Goal: Information Seeking & Learning: Find specific fact

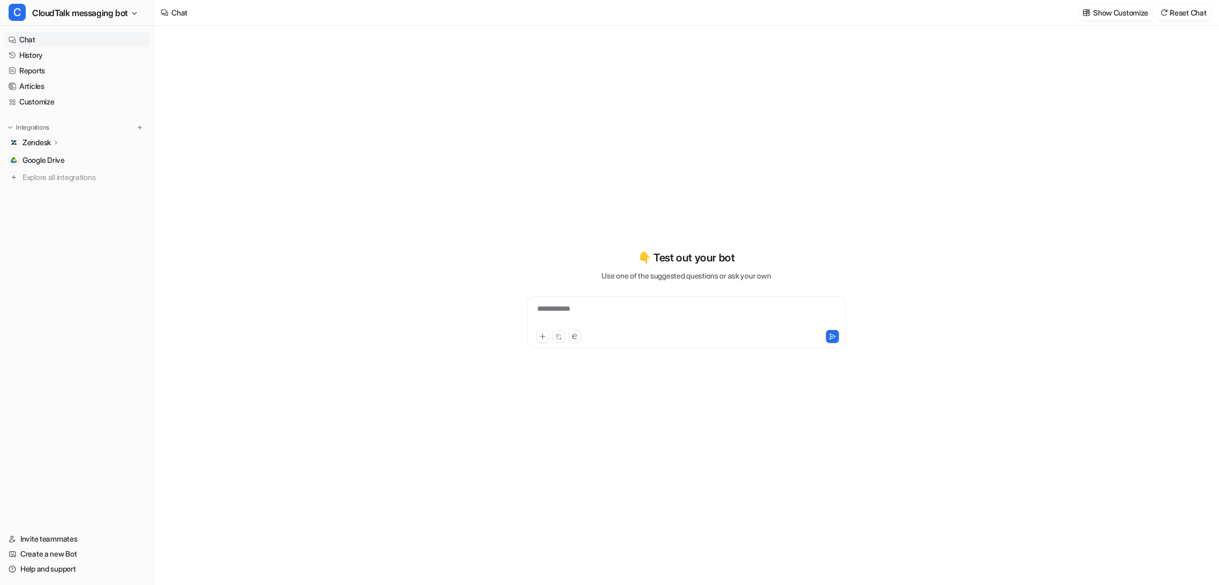
type textarea "**********"
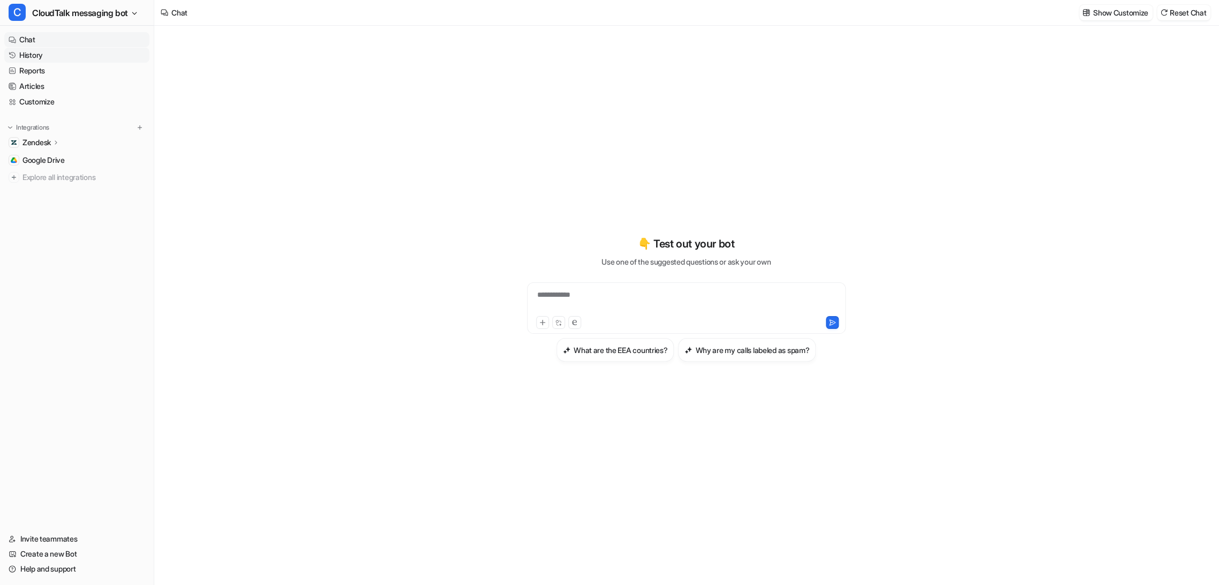
click at [40, 56] on link "History" at bounding box center [76, 55] width 145 height 15
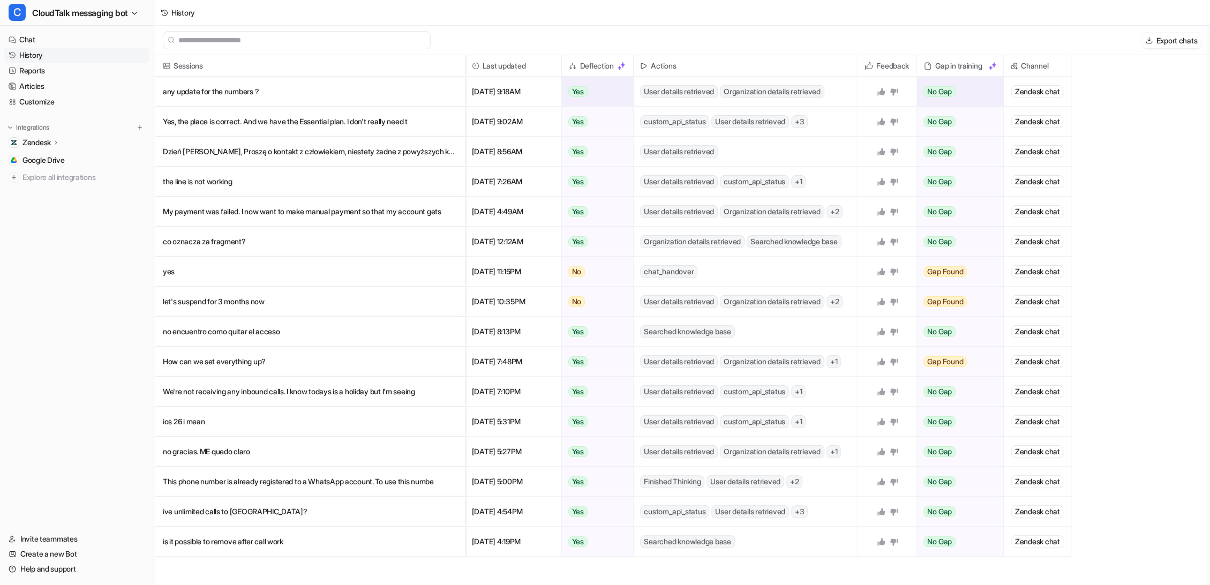
click at [203, 93] on p "any update for the numbers ?" at bounding box center [310, 92] width 294 height 30
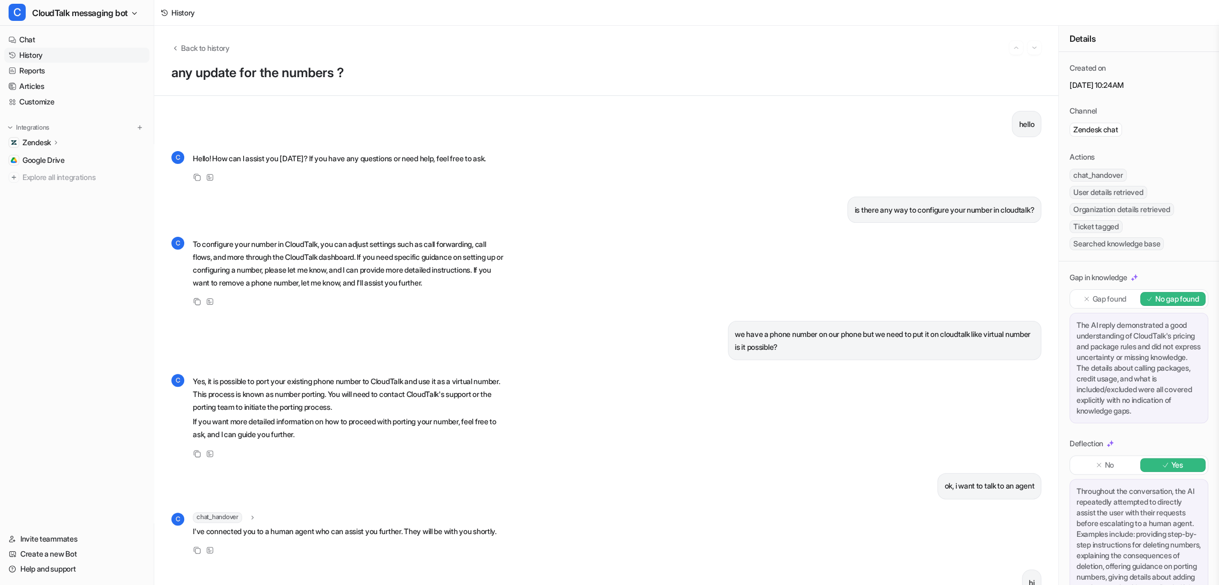
click at [1097, 304] on p "Gap found" at bounding box center [1110, 299] width 34 height 11
click at [1170, 304] on p "No gap found" at bounding box center [1178, 299] width 44 height 11
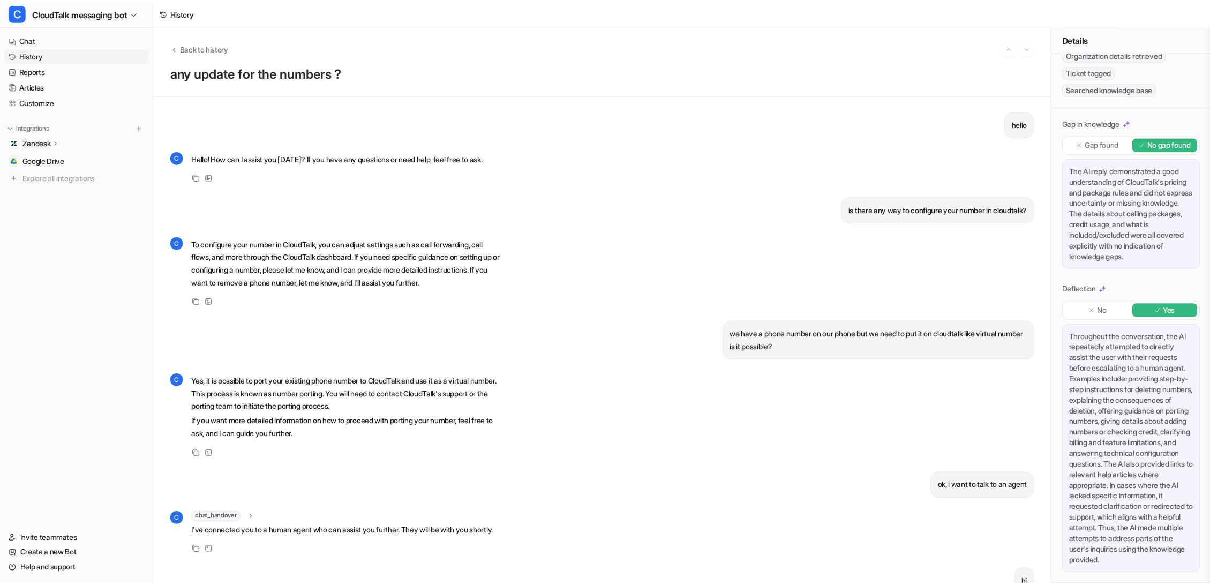
scroll to position [228, 0]
click at [1116, 303] on div "No" at bounding box center [1106, 310] width 66 height 14
click at [1174, 305] on p "Yes" at bounding box center [1178, 310] width 12 height 11
click at [175, 44] on icon "Back to history" at bounding box center [175, 48] width 8 height 8
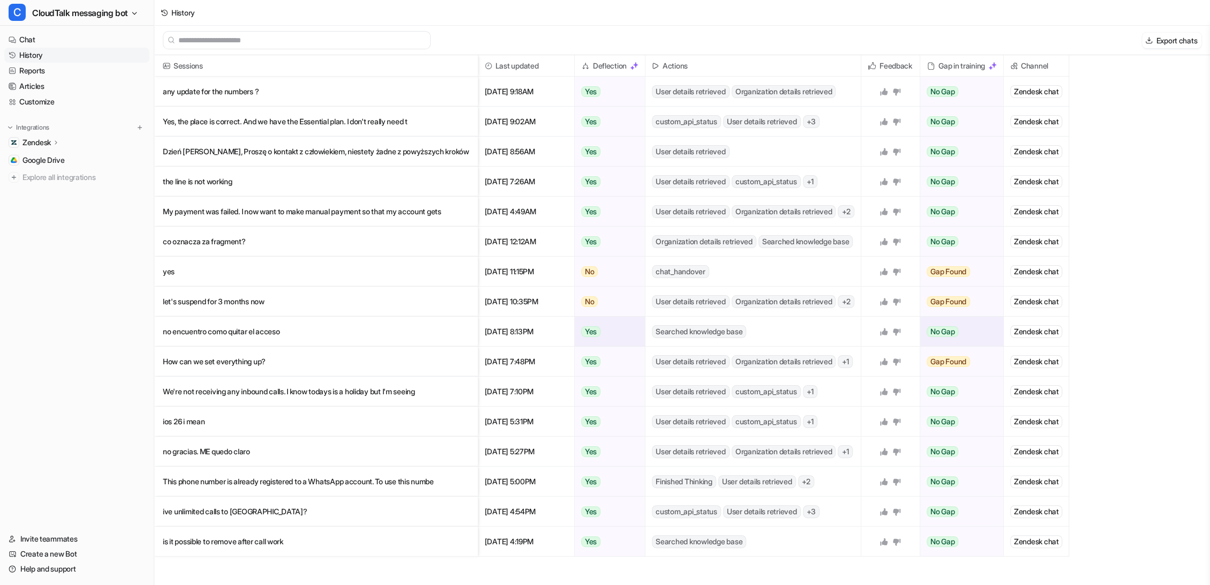
scroll to position [1, 0]
click at [806, 119] on span "+ 3" at bounding box center [811, 120] width 17 height 13
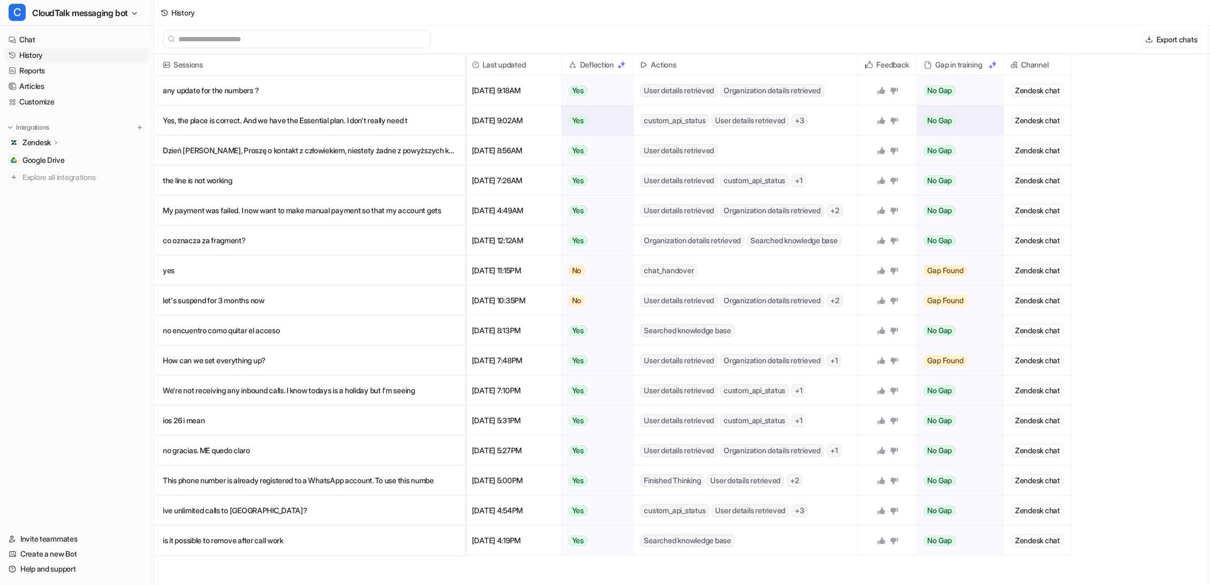
click at [671, 126] on span "custom_api_status" at bounding box center [674, 120] width 69 height 13
click at [380, 119] on p "Yes, the place is correct. And we have the Essential plan. I don't really need t" at bounding box center [310, 121] width 294 height 30
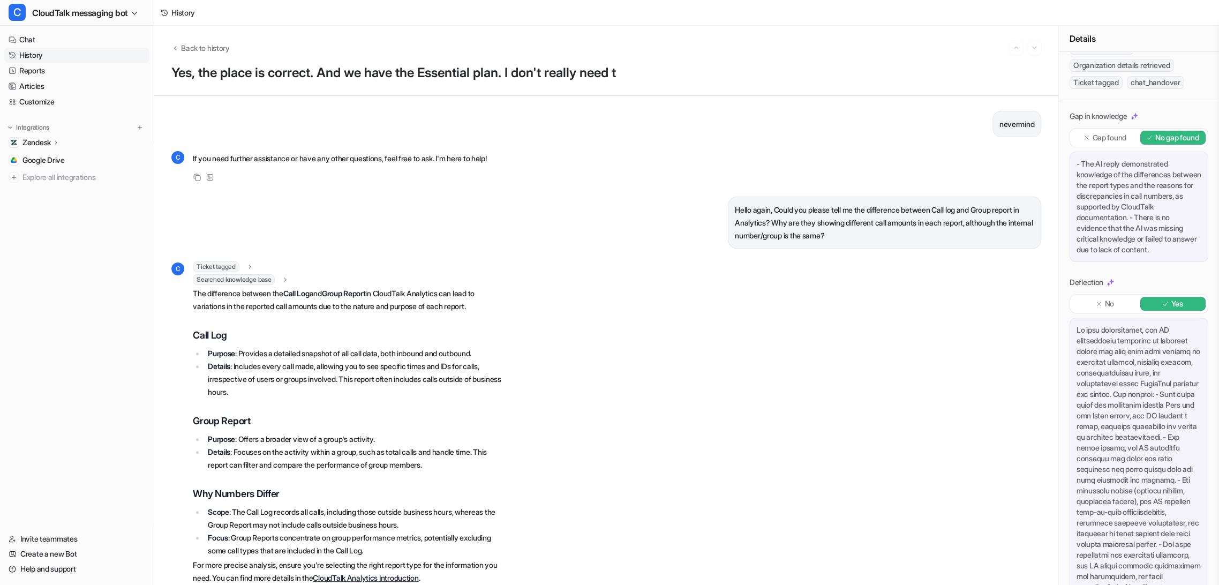
scroll to position [238, 0]
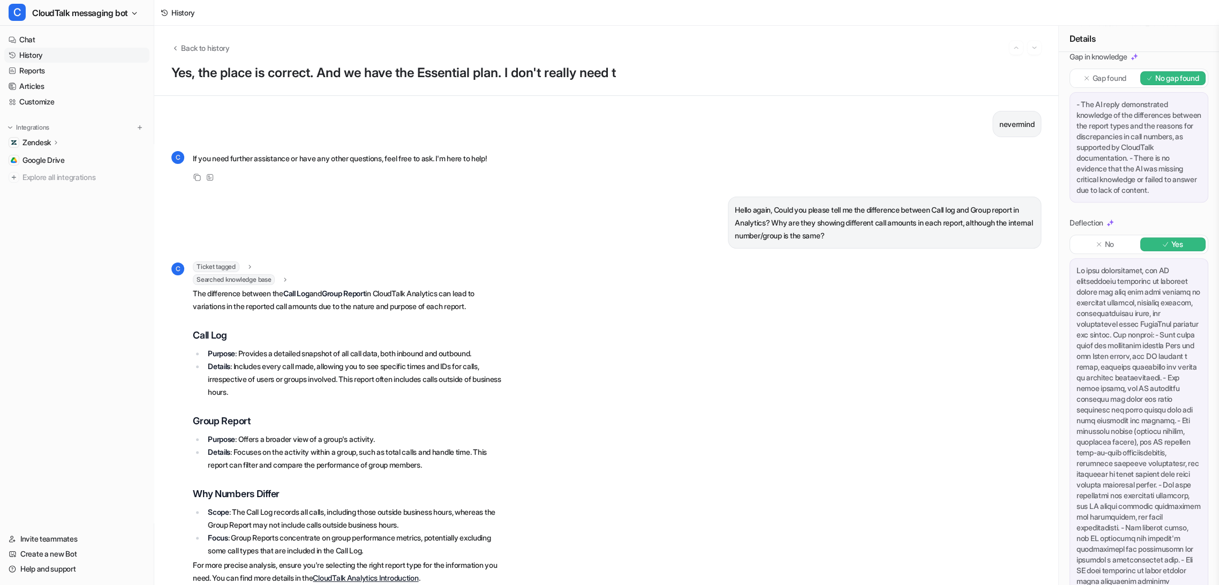
click at [1111, 196] on div "- The AI reply demonstrated knowledge of the differences between the report typ…" at bounding box center [1139, 147] width 139 height 110
click at [1110, 203] on div "- The AI reply demonstrated knowledge of the differences between the report typ…" at bounding box center [1139, 147] width 139 height 110
click at [1111, 203] on div "- The AI reply demonstrated knowledge of the differences between the report typ…" at bounding box center [1139, 147] width 139 height 110
click at [1114, 85] on div "Gap found" at bounding box center [1106, 78] width 66 height 14
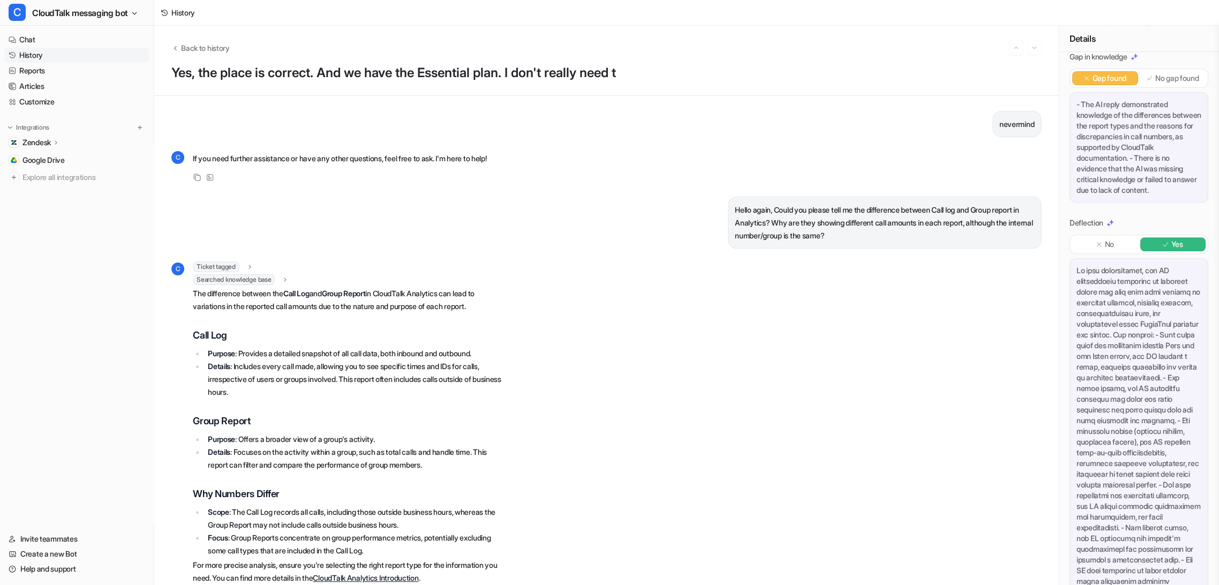
click at [1127, 203] on div "- The AI reply demonstrated knowledge of the differences between the report typ…" at bounding box center [1139, 147] width 139 height 110
click at [1169, 76] on p "No gap found" at bounding box center [1178, 78] width 44 height 11
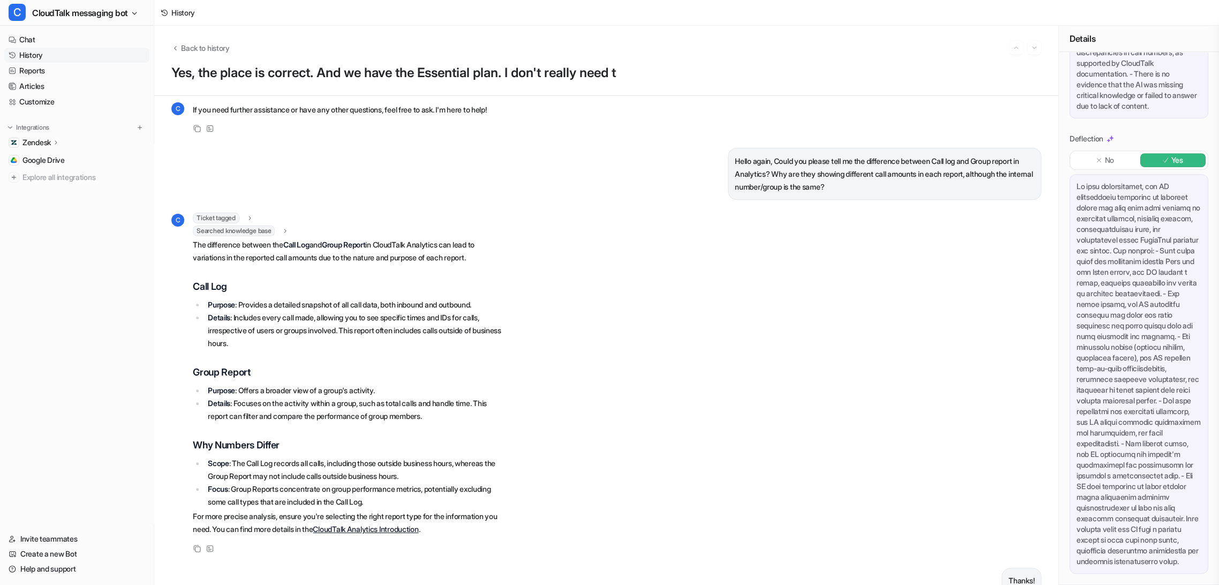
scroll to position [0, 0]
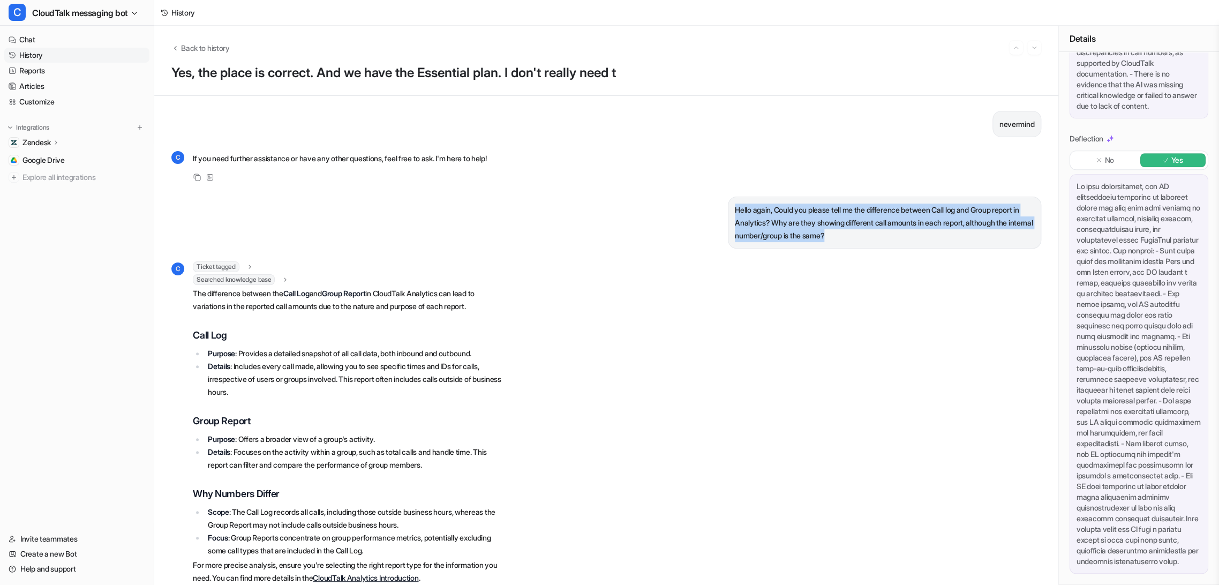
drag, startPoint x: 896, startPoint y: 242, endPoint x: 724, endPoint y: 207, distance: 175.0
click at [728, 207] on div "Hello again, Could you please tell me the difference between Call log and Group…" at bounding box center [884, 223] width 313 height 52
copy p "Hello again, Could you please tell me the difference between Call log and Group…"
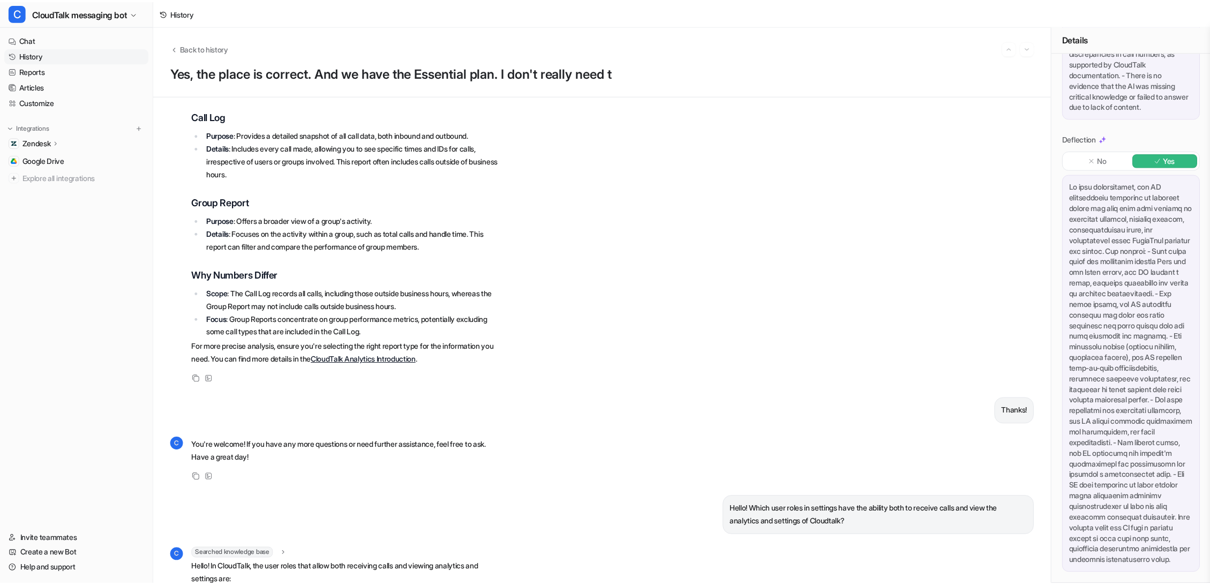
scroll to position [119, 0]
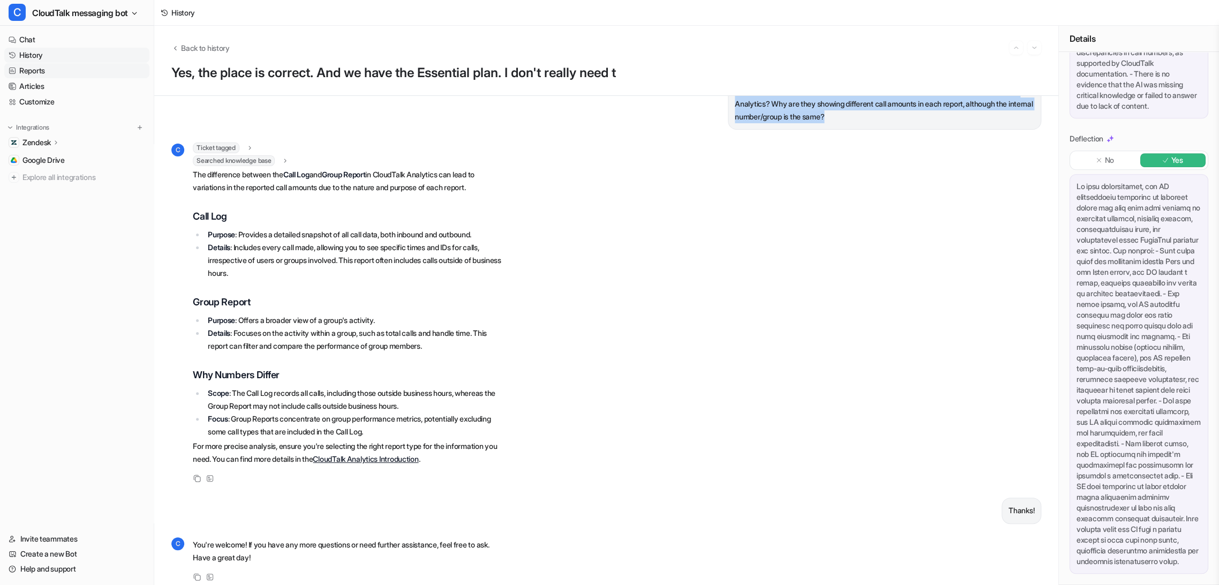
click at [43, 72] on link "Reports" at bounding box center [76, 70] width 145 height 15
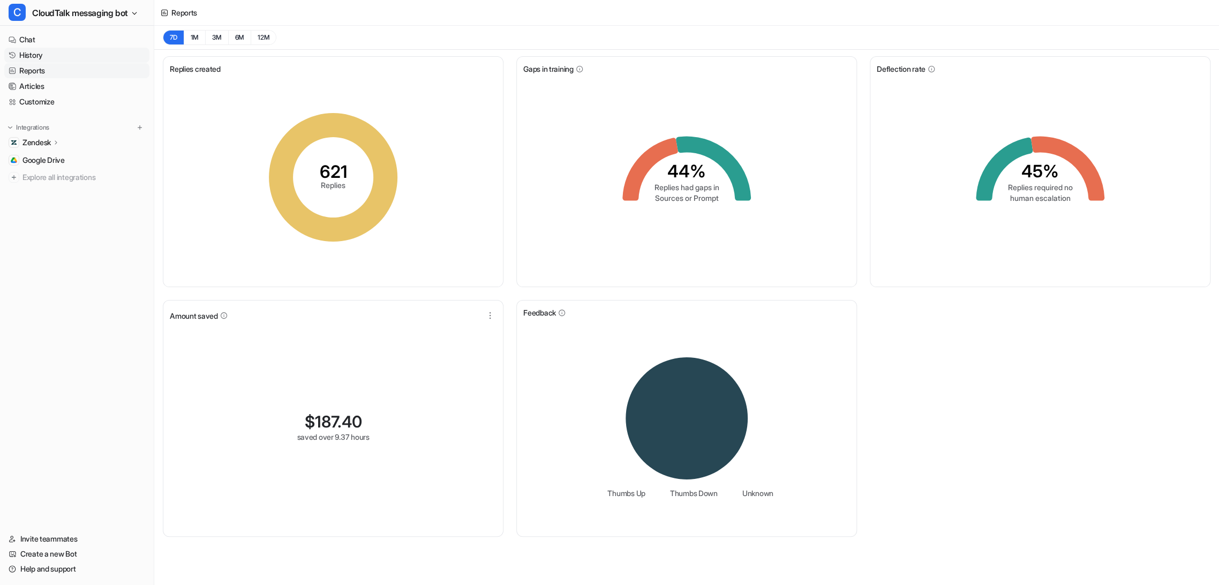
click at [43, 56] on link "History" at bounding box center [76, 55] width 145 height 15
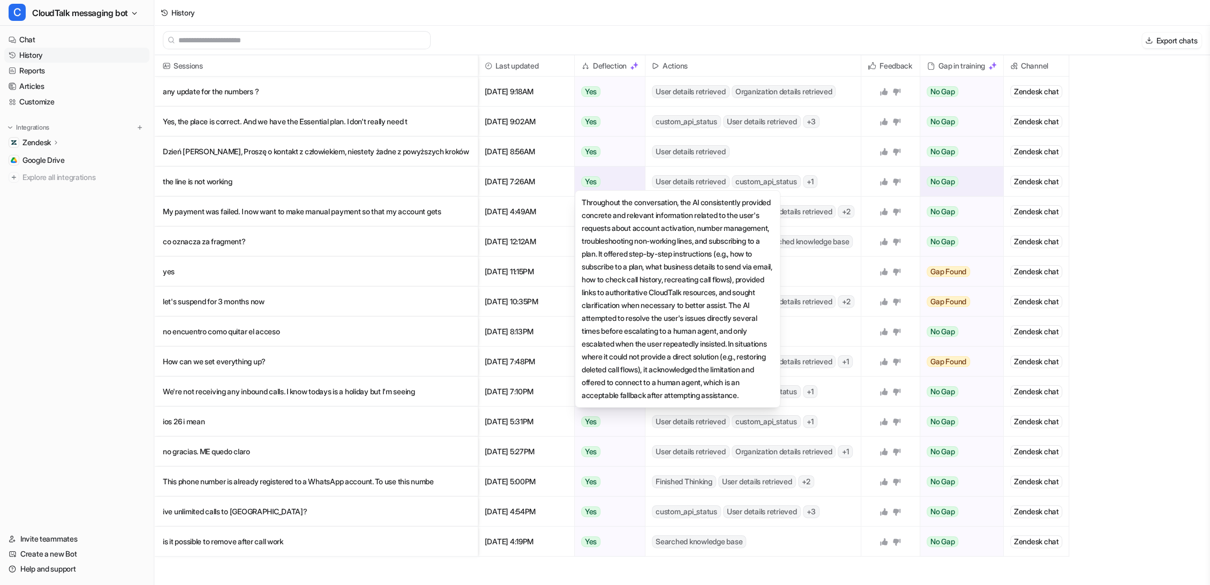
scroll to position [1, 0]
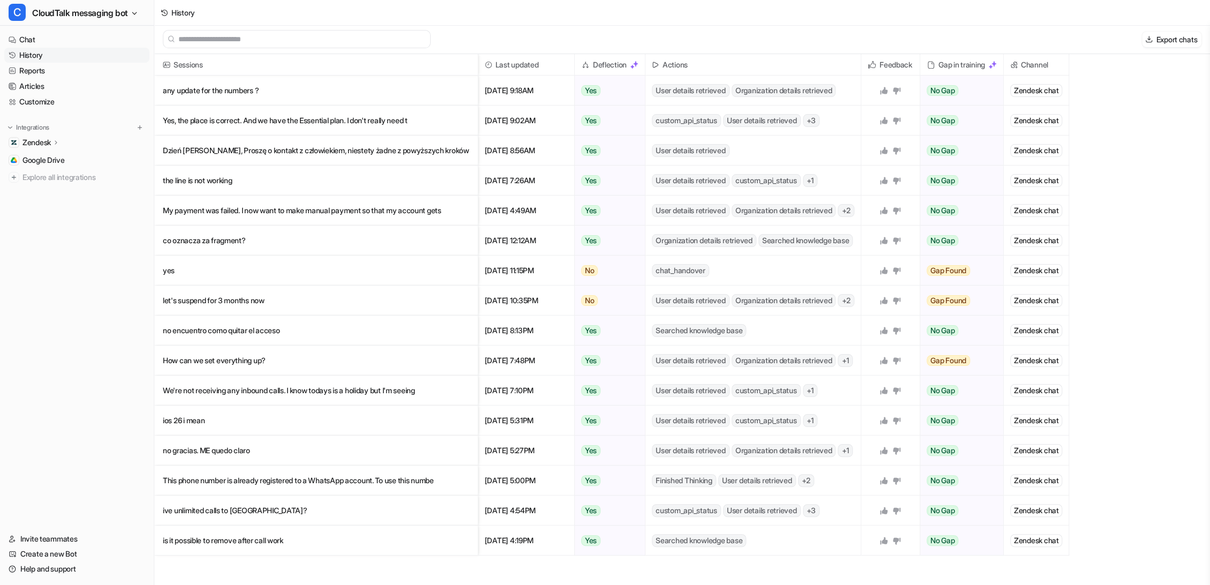
click at [1039, 64] on span "Channel" at bounding box center [1036, 64] width 57 height 21
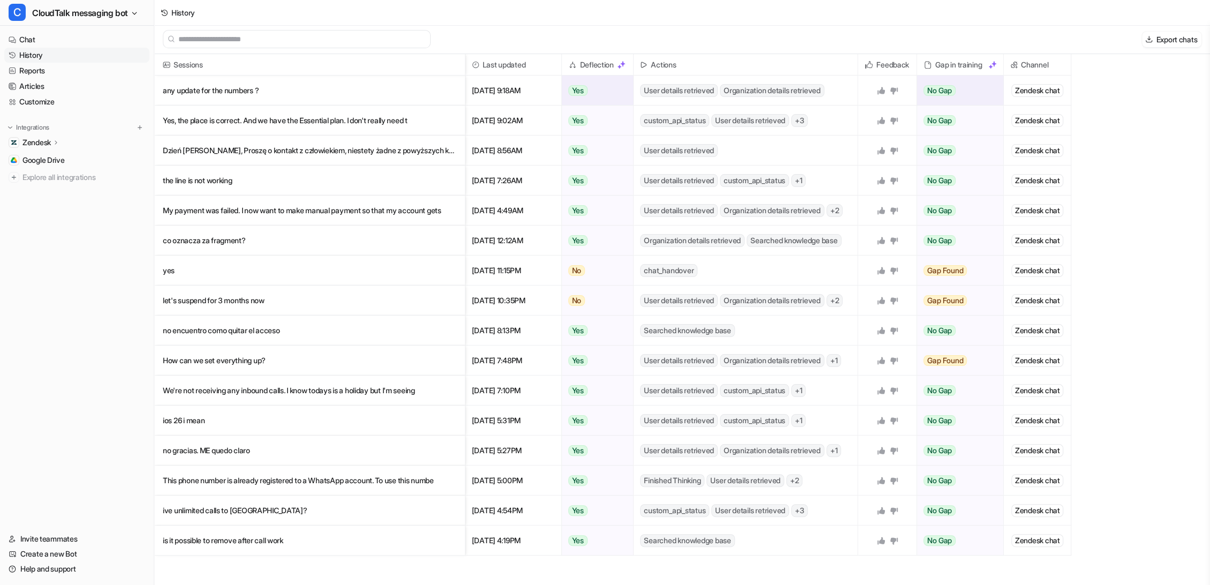
click at [1041, 87] on div "Zendesk chat" at bounding box center [1037, 90] width 53 height 13
click at [260, 268] on p "yes" at bounding box center [310, 271] width 294 height 30
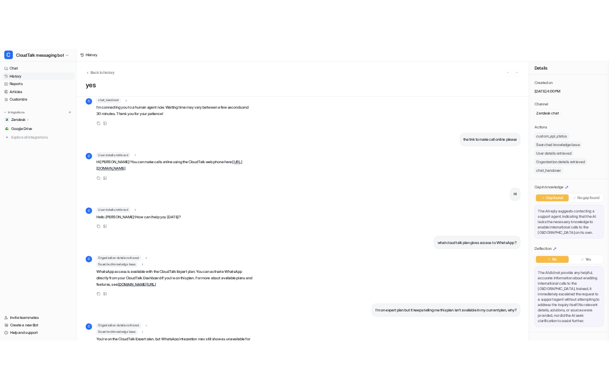
scroll to position [2619, 0]
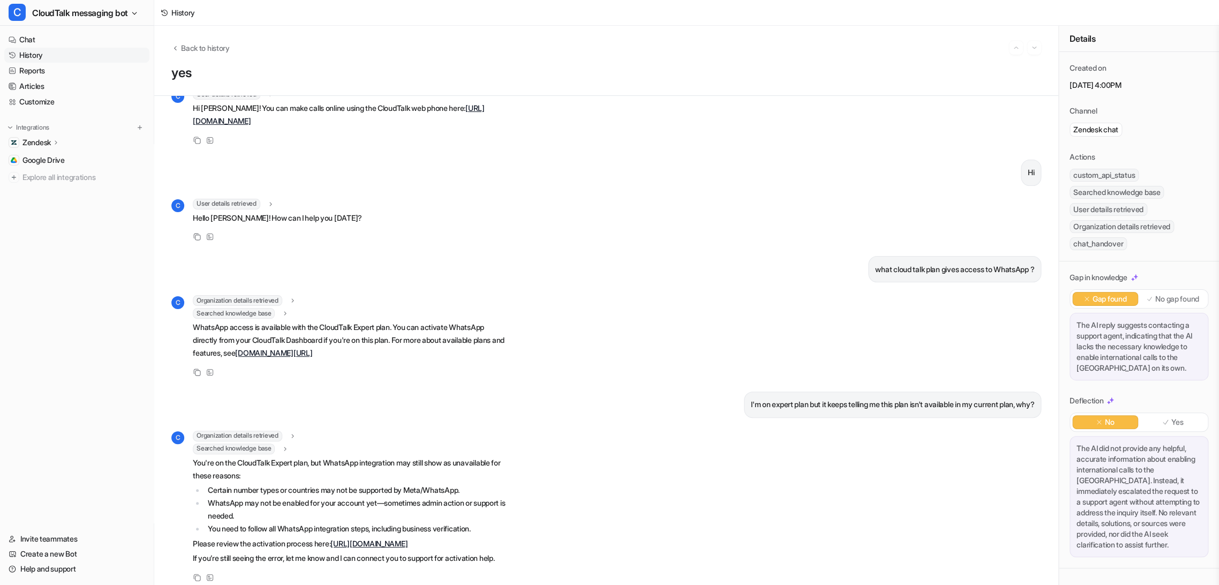
drag, startPoint x: 297, startPoint y: 224, endPoint x: 193, endPoint y: 233, distance: 104.3
click at [193, 128] on p "Hi [PERSON_NAME]! You can make calls online using the CloudTalk web phone here:…" at bounding box center [349, 115] width 313 height 26
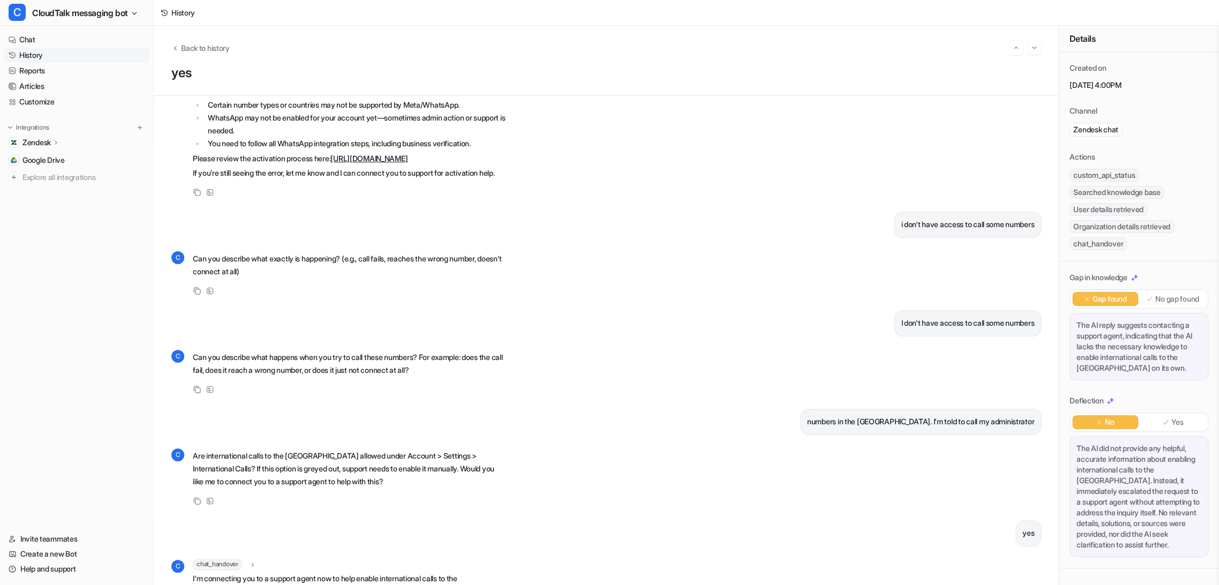
scroll to position [2618, 0]
